Goal: Task Accomplishment & Management: Use online tool/utility

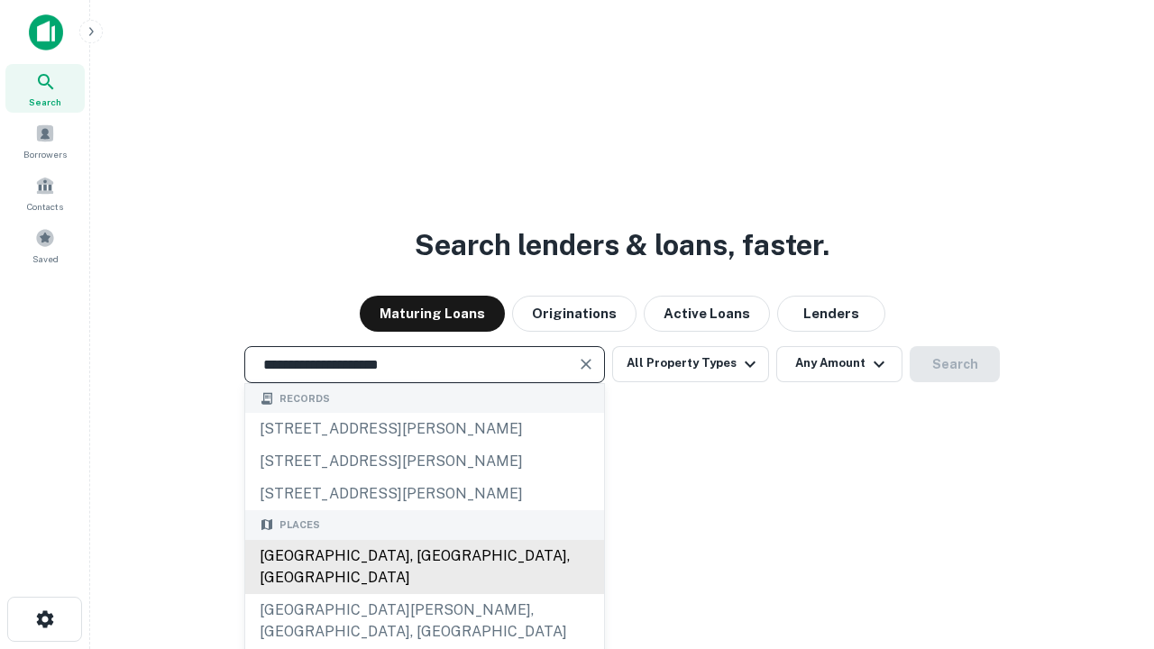
click at [424, 594] on div "Santa Monica, CA, USA" at bounding box center [424, 567] width 359 height 54
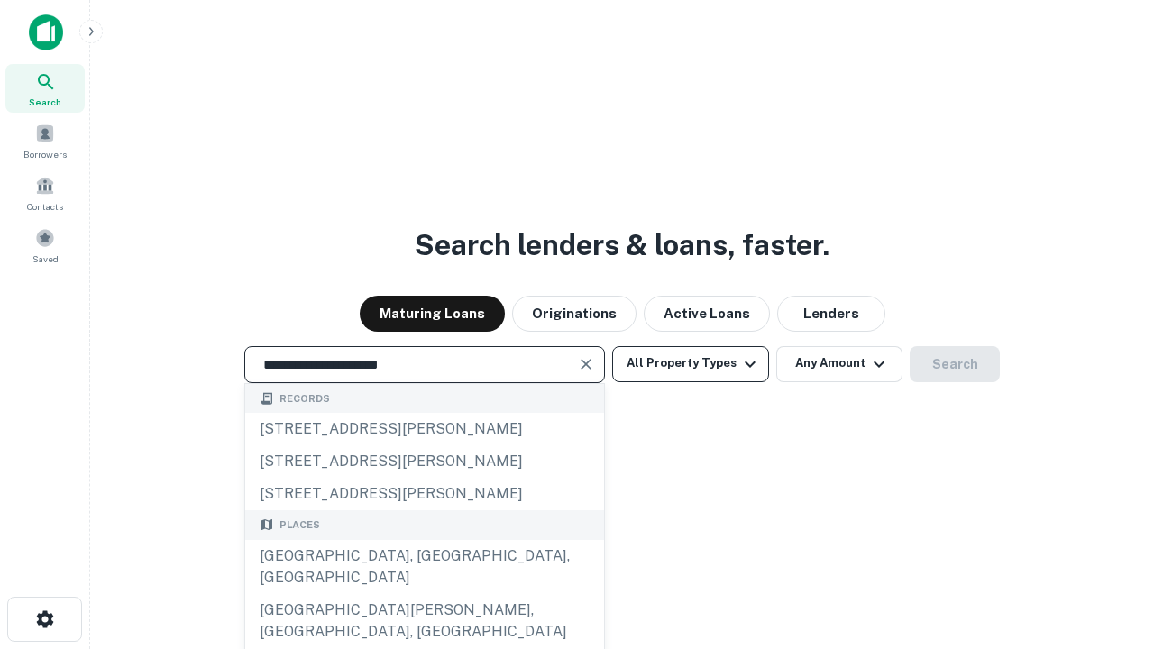
type input "**********"
click at [691, 363] on button "All Property Types" at bounding box center [690, 364] width 157 height 36
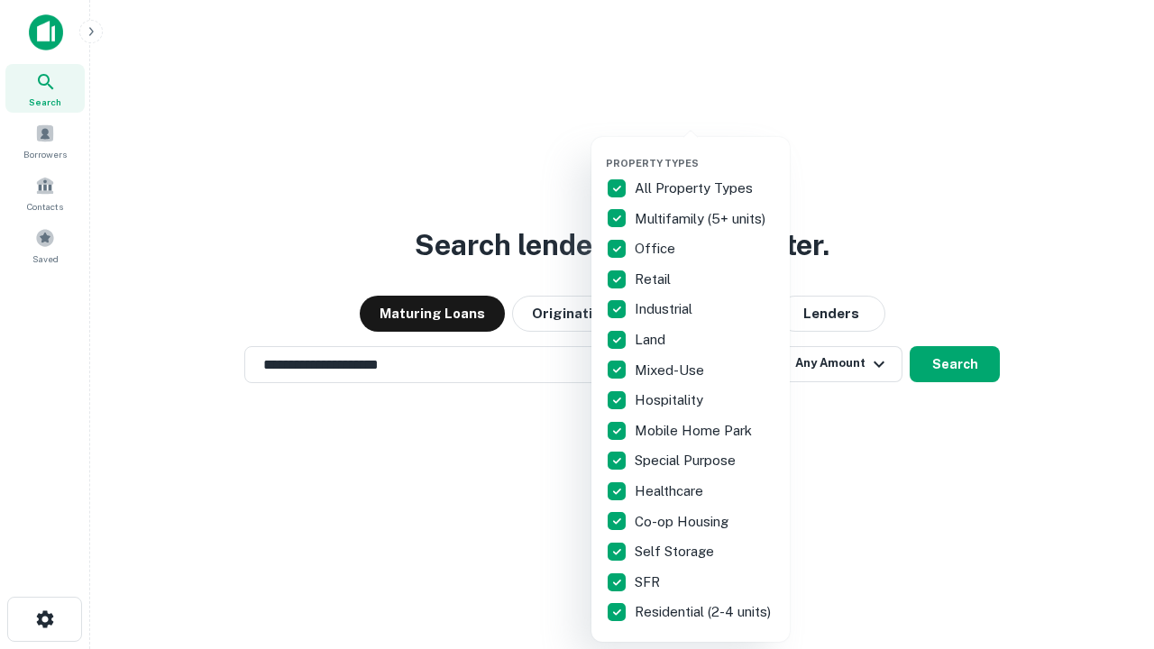
click at [705, 151] on button "button" at bounding box center [705, 151] width 198 height 1
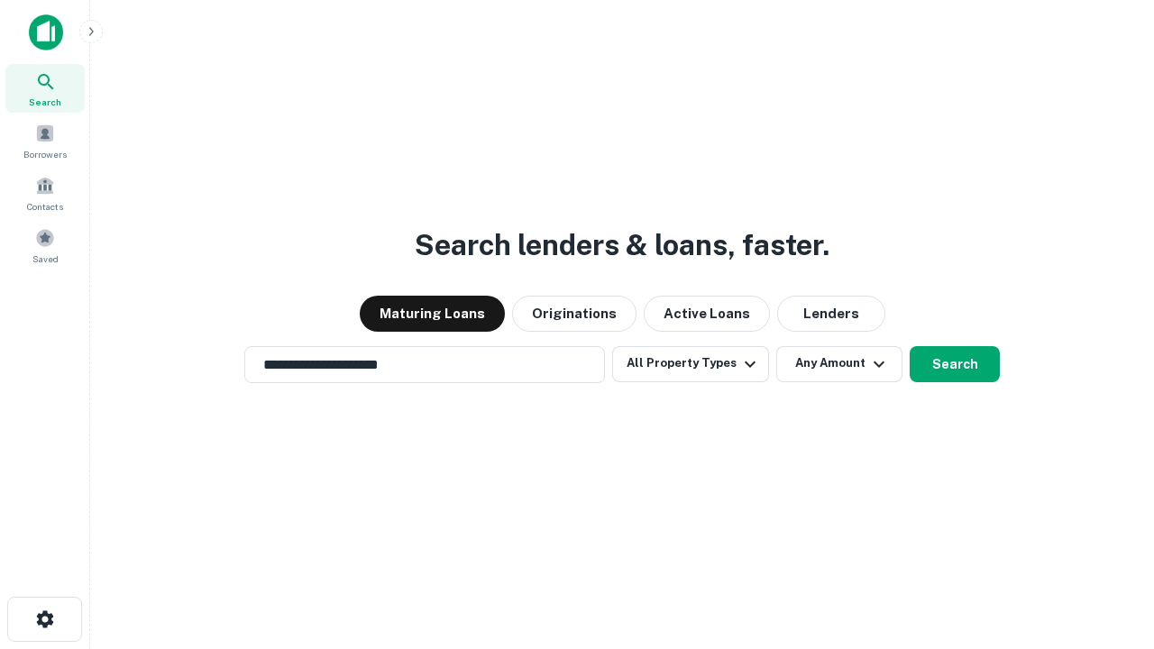
scroll to position [11, 217]
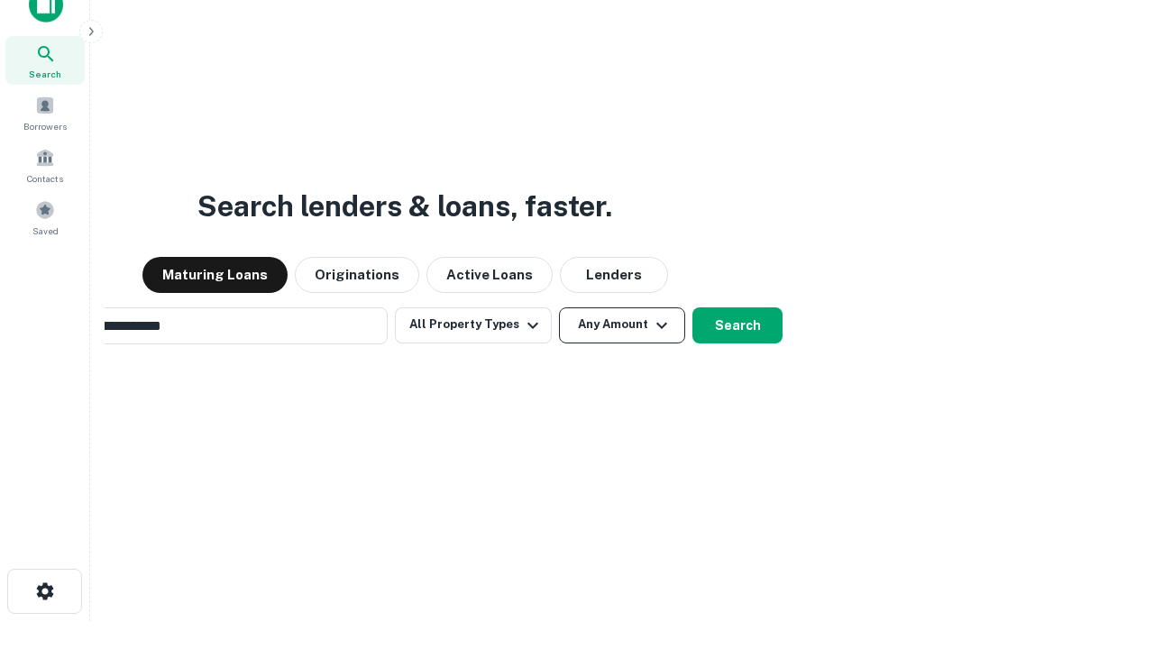
click at [559, 307] on button "Any Amount" at bounding box center [622, 325] width 126 height 36
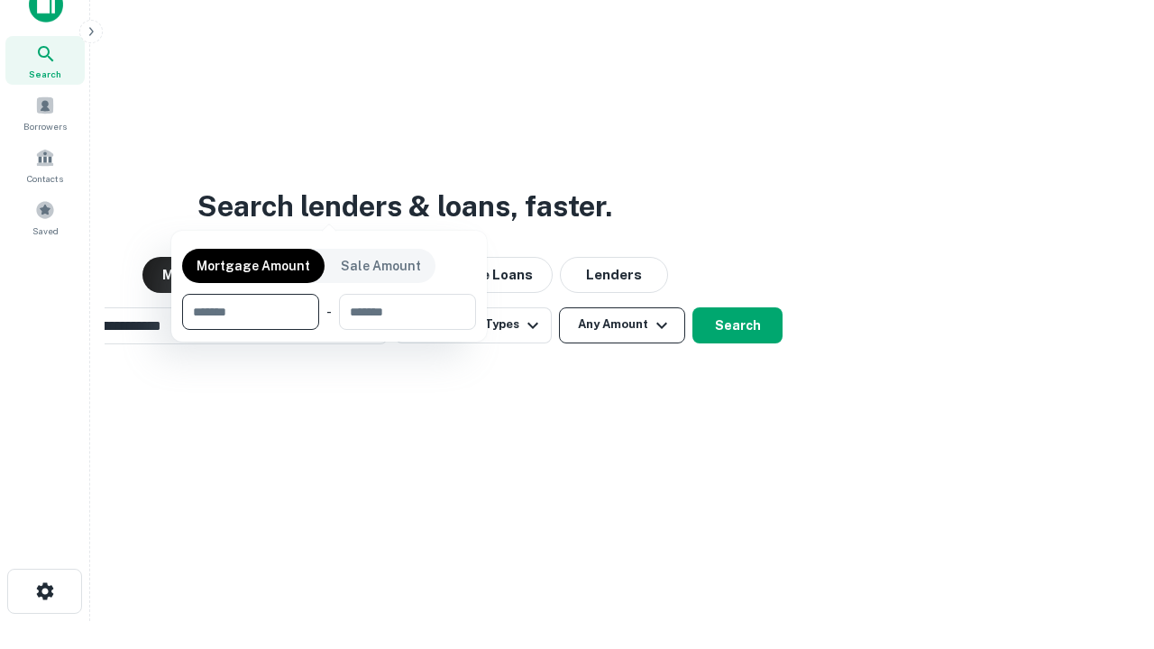
scroll to position [29, 0]
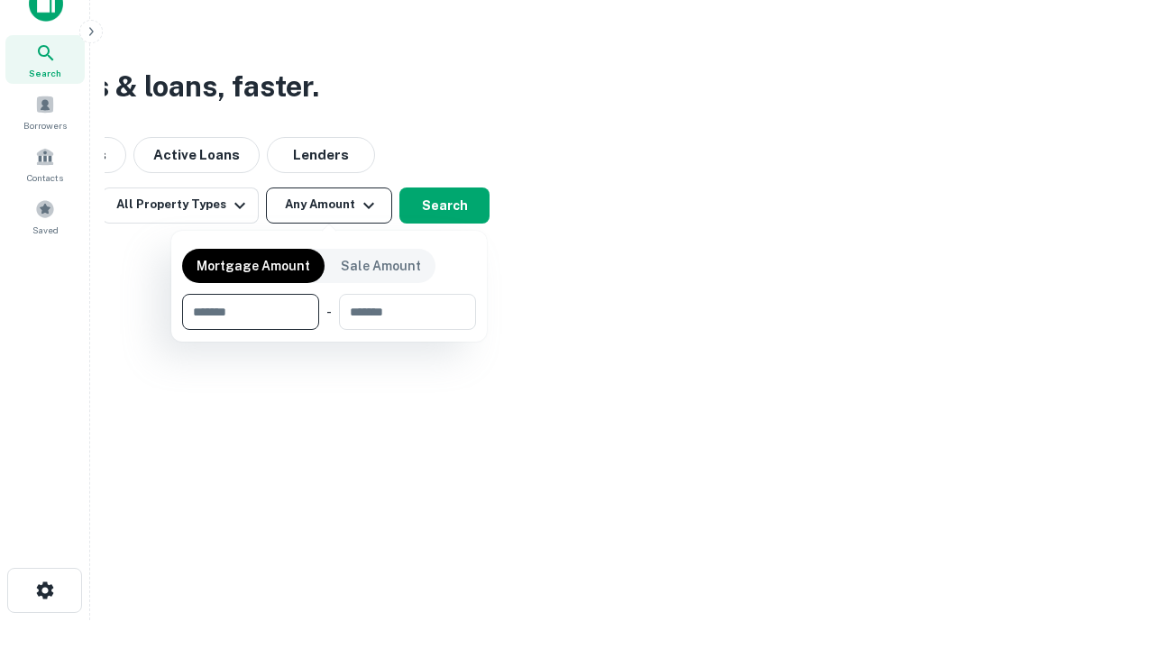
type input "*******"
click at [329, 330] on button "button" at bounding box center [329, 330] width 294 height 1
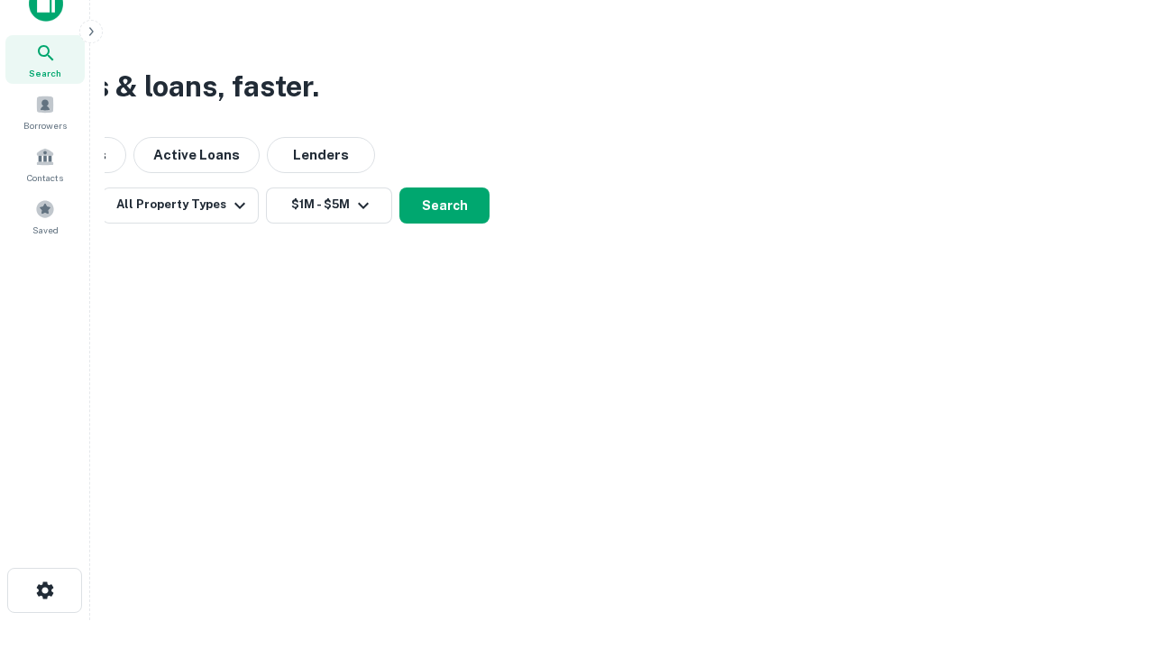
scroll to position [11, 333]
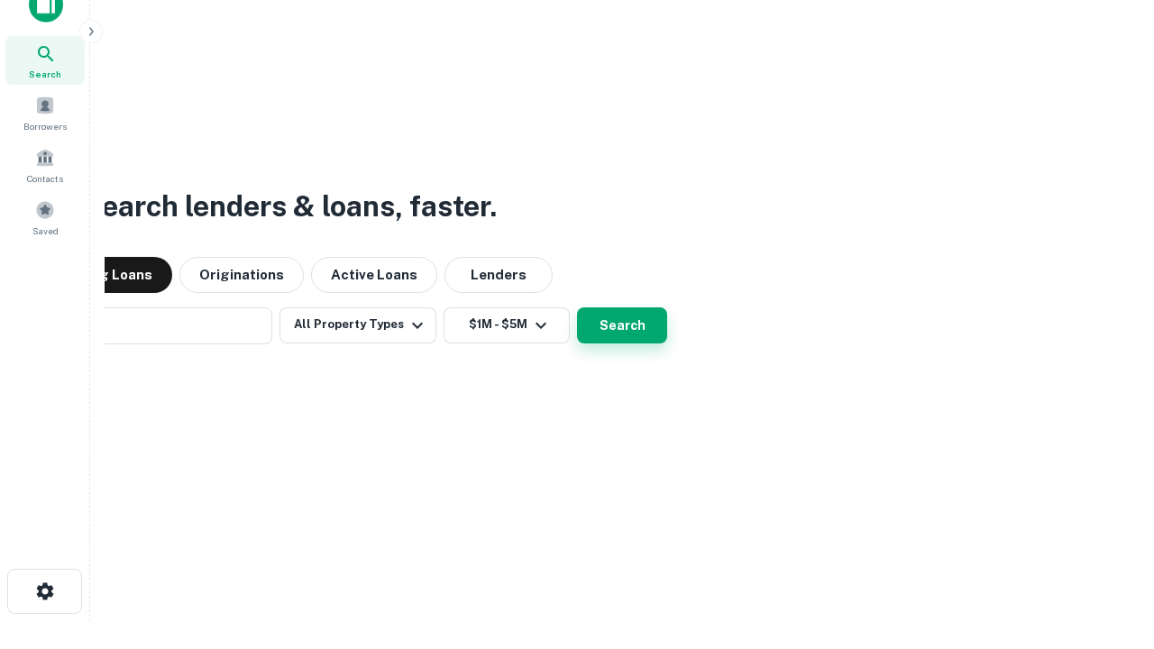
click at [577, 307] on button "Search" at bounding box center [622, 325] width 90 height 36
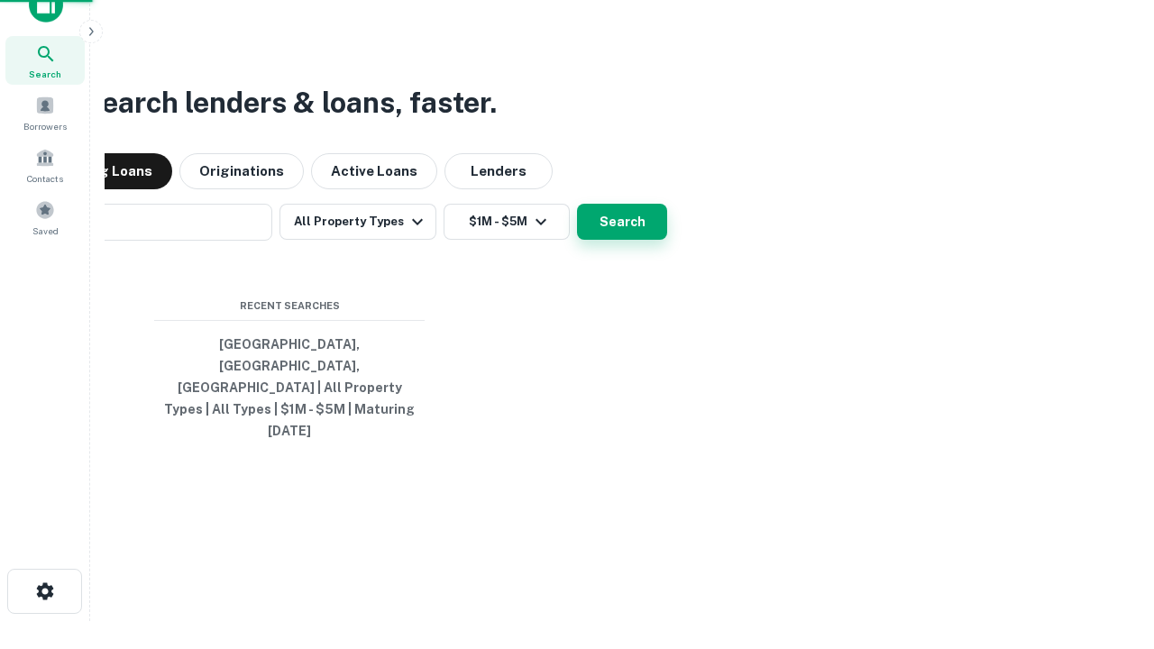
scroll to position [48, 510]
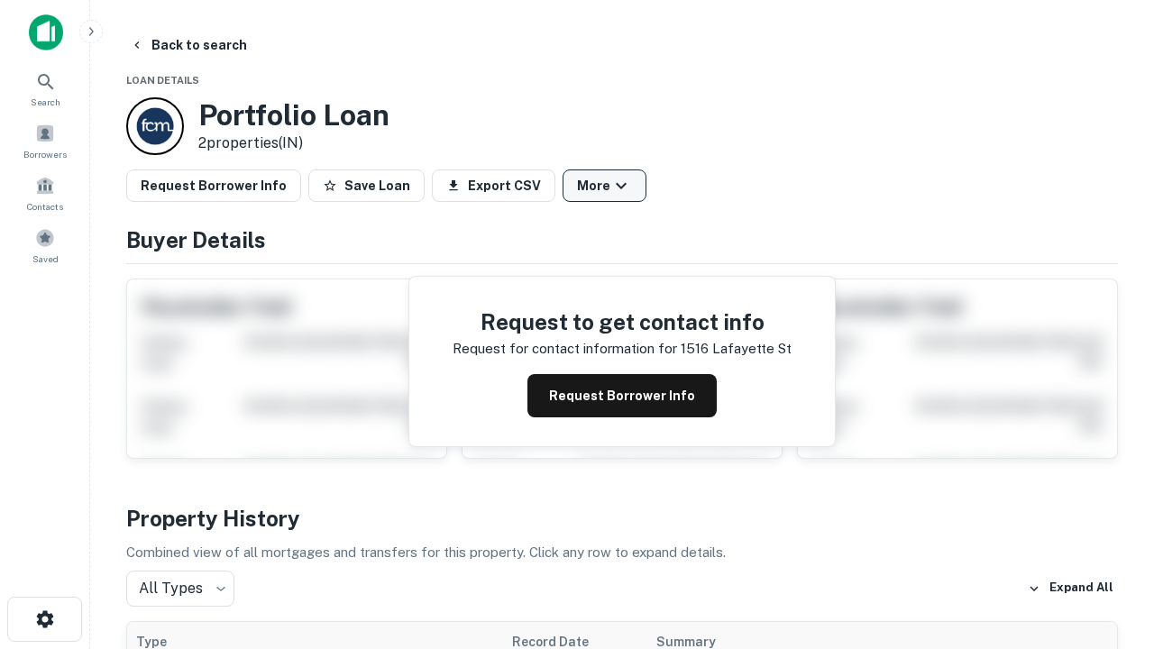
click at [604, 186] on button "More" at bounding box center [605, 186] width 84 height 32
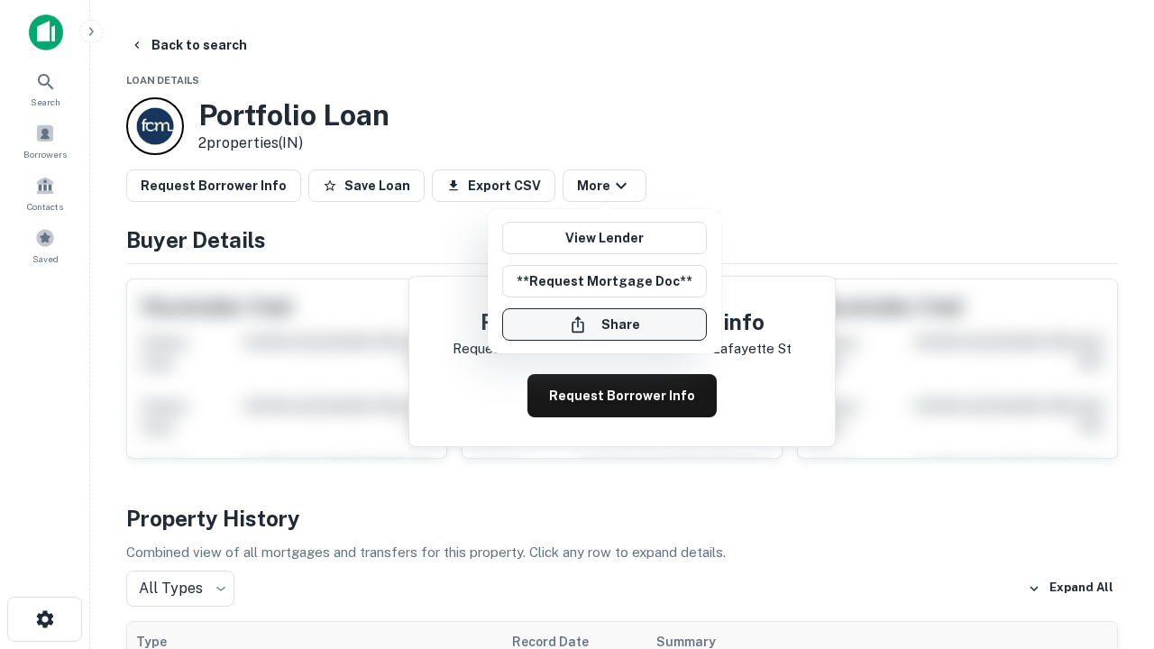
click at [604, 325] on button "Share" at bounding box center [604, 324] width 205 height 32
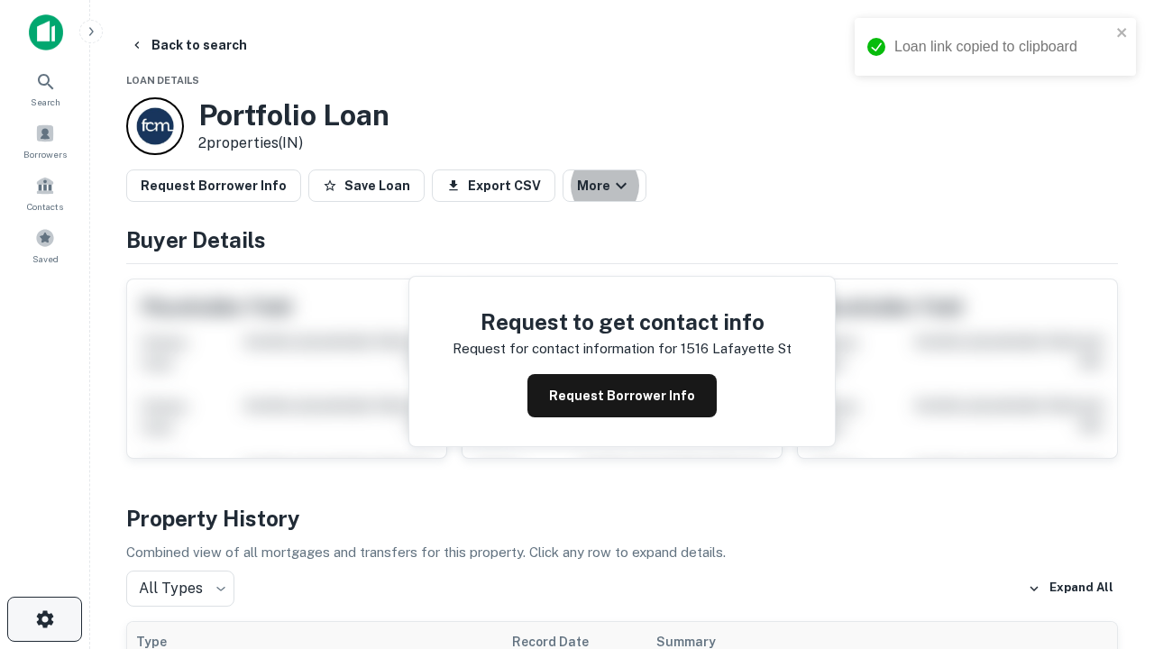
click at [44, 620] on icon "button" at bounding box center [45, 620] width 22 height 22
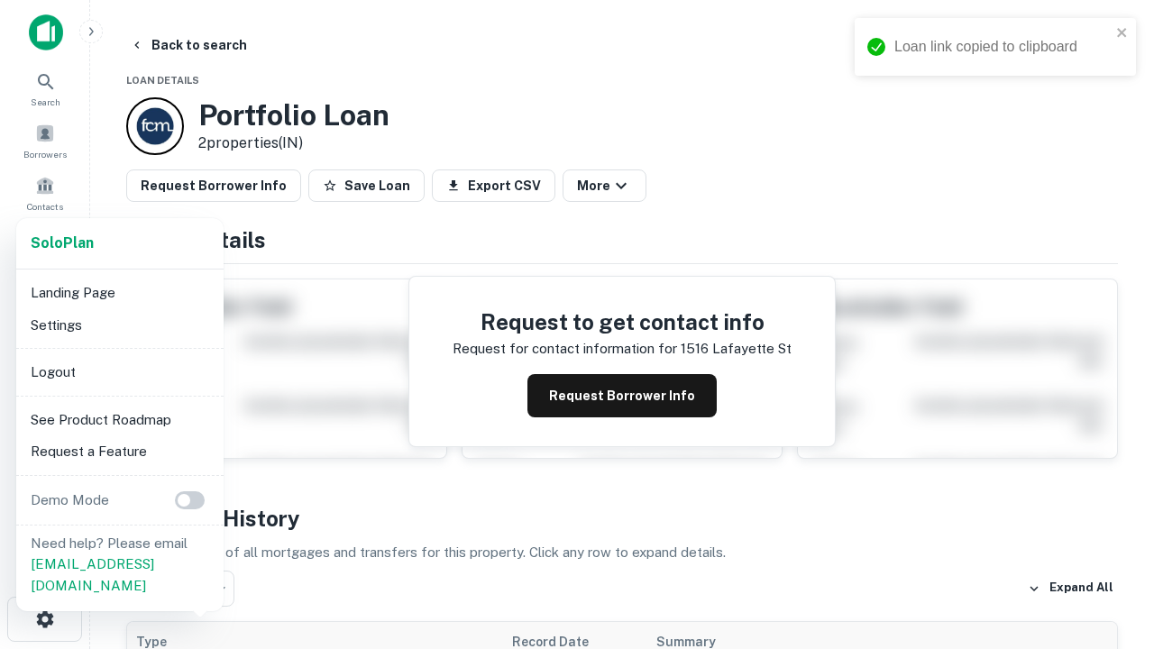
click at [119, 372] on li "Logout" at bounding box center [119, 372] width 193 height 32
